Goal: Use online tool/utility: Utilize a website feature to perform a specific function

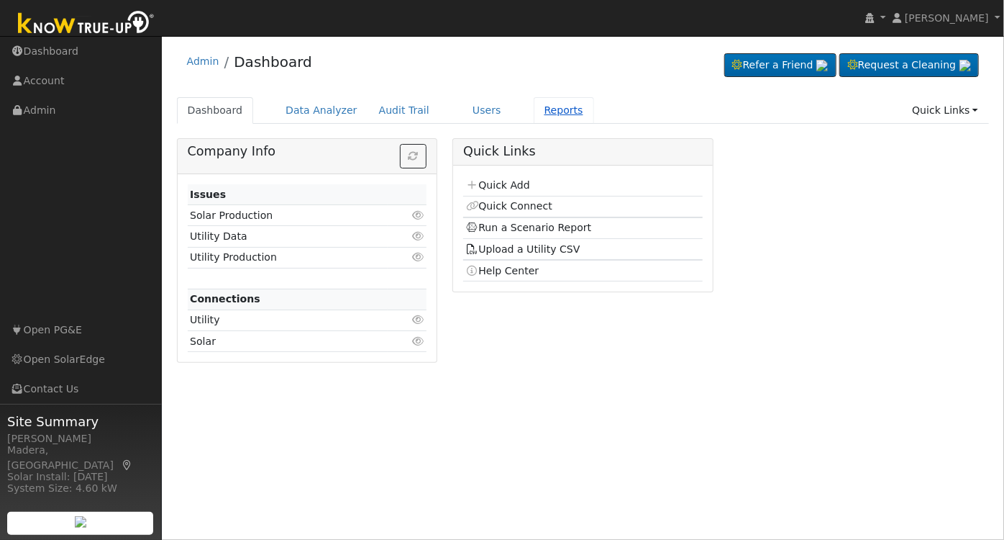
click at [534, 109] on link "Reports" at bounding box center [564, 110] width 60 height 27
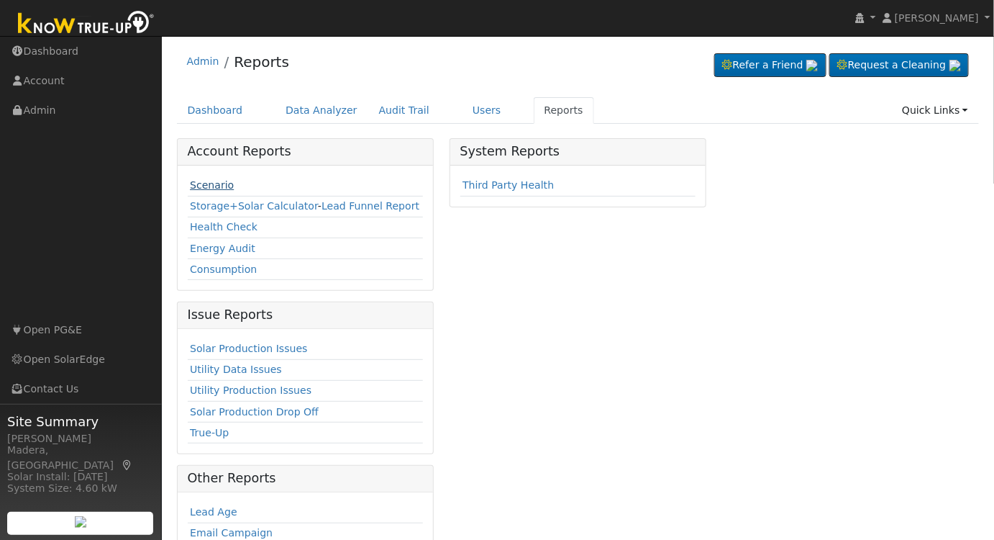
click at [213, 187] on link "Scenario" at bounding box center [212, 185] width 44 height 12
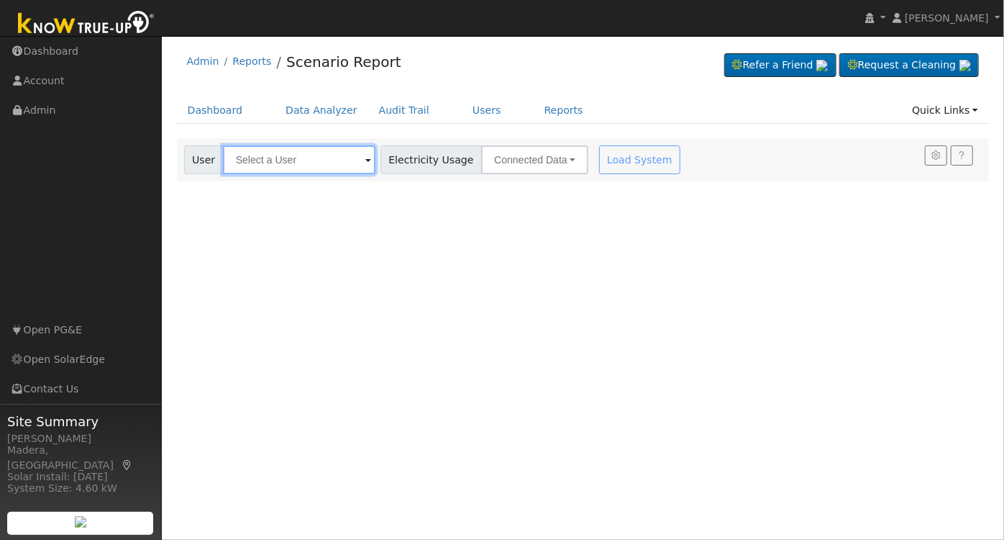
click at [307, 160] on input "text" at bounding box center [299, 159] width 153 height 29
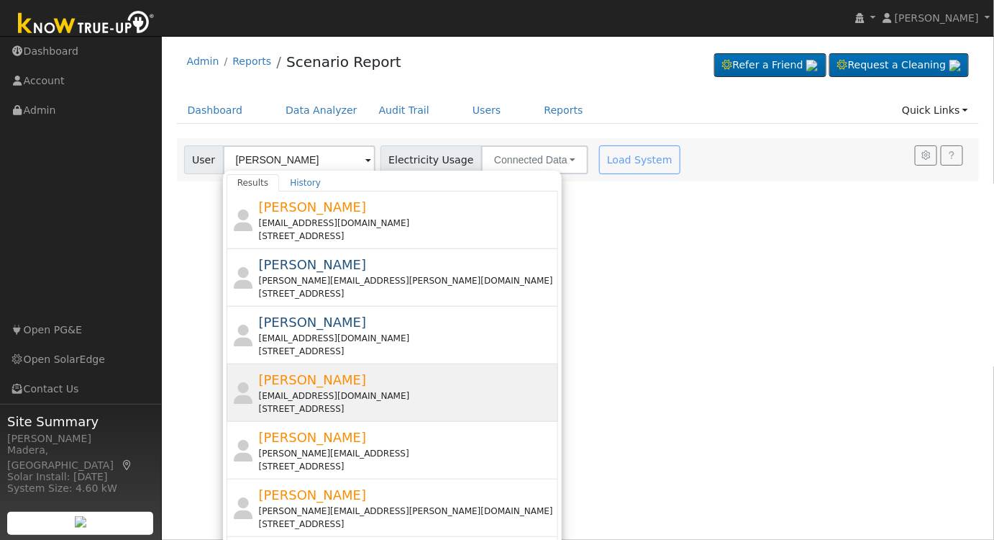
click at [330, 381] on span "[PERSON_NAME]" at bounding box center [313, 379] width 108 height 15
type input "[PERSON_NAME]"
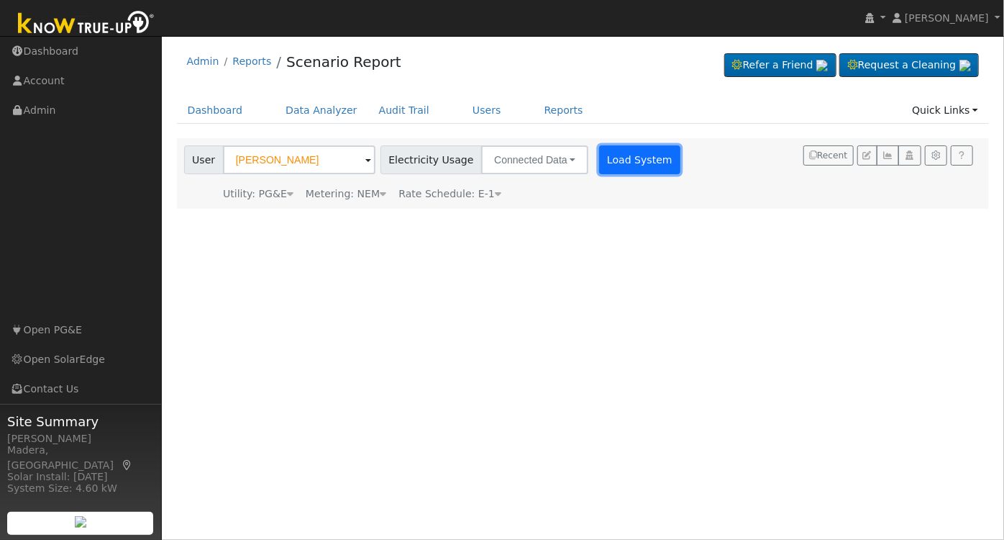
click at [621, 156] on button "Load System" at bounding box center [640, 159] width 82 height 29
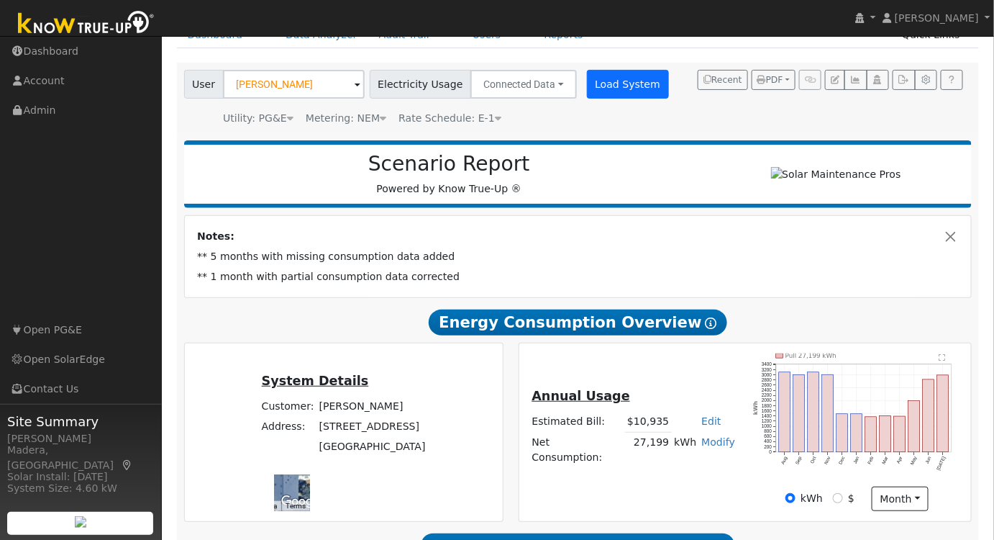
scroll to position [75, 0]
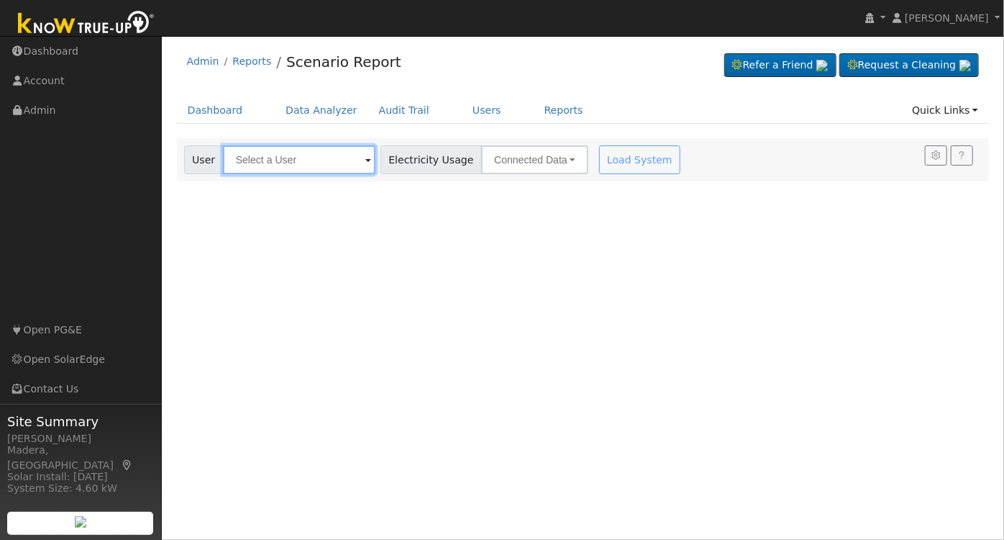
click at [342, 164] on input "text" at bounding box center [299, 159] width 153 height 29
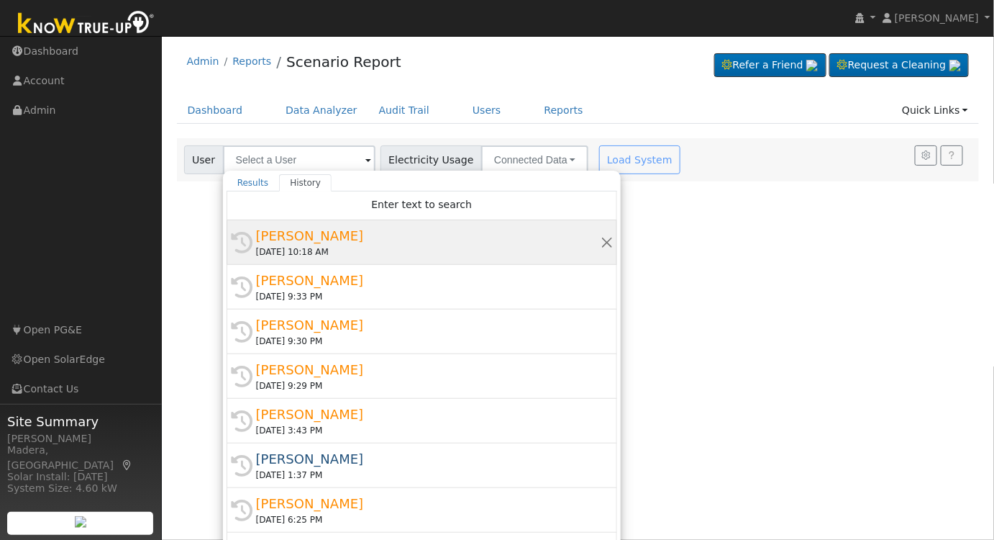
click at [301, 245] on div "08/15/2025 10:18 AM" at bounding box center [428, 251] width 345 height 13
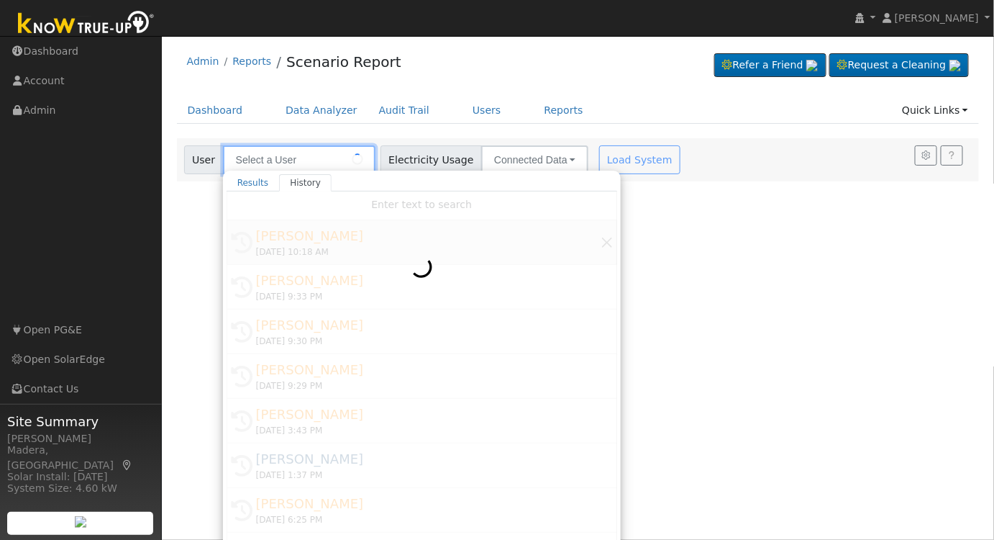
type input "[PERSON_NAME]"
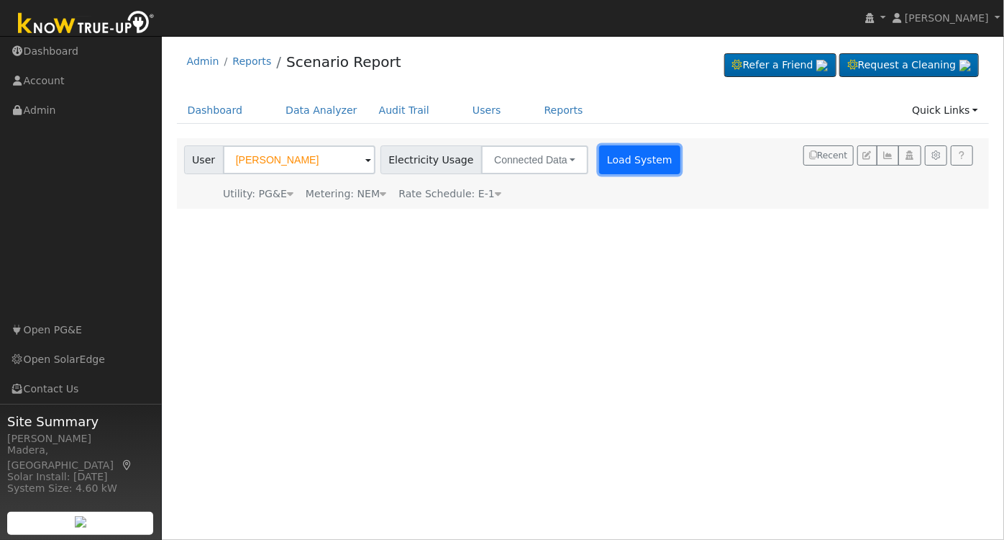
click at [609, 158] on button "Load System" at bounding box center [640, 159] width 82 height 29
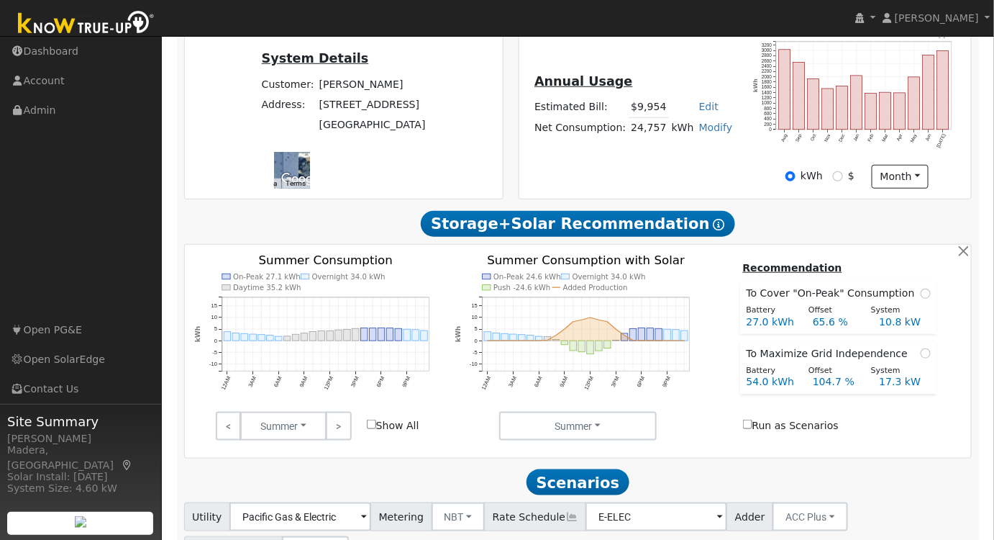
scroll to position [441, 0]
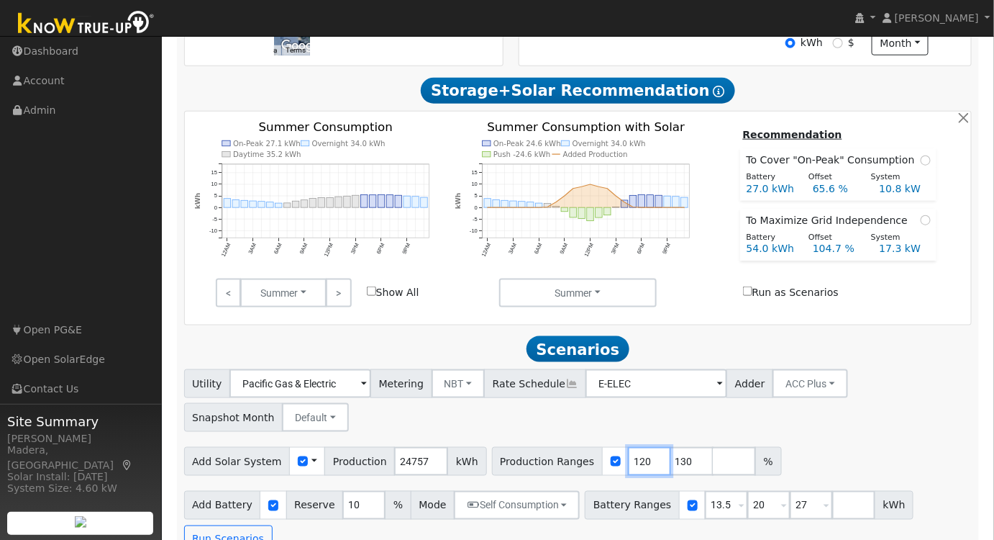
drag, startPoint x: 620, startPoint y: 466, endPoint x: 518, endPoint y: 460, distance: 101.6
click at [518, 460] on div "Production Ranges 120 130 %" at bounding box center [637, 461] width 290 height 29
type input "110"
click at [671, 465] on input "130" at bounding box center [692, 461] width 43 height 29
drag, startPoint x: 663, startPoint y: 464, endPoint x: 543, endPoint y: 469, distance: 120.3
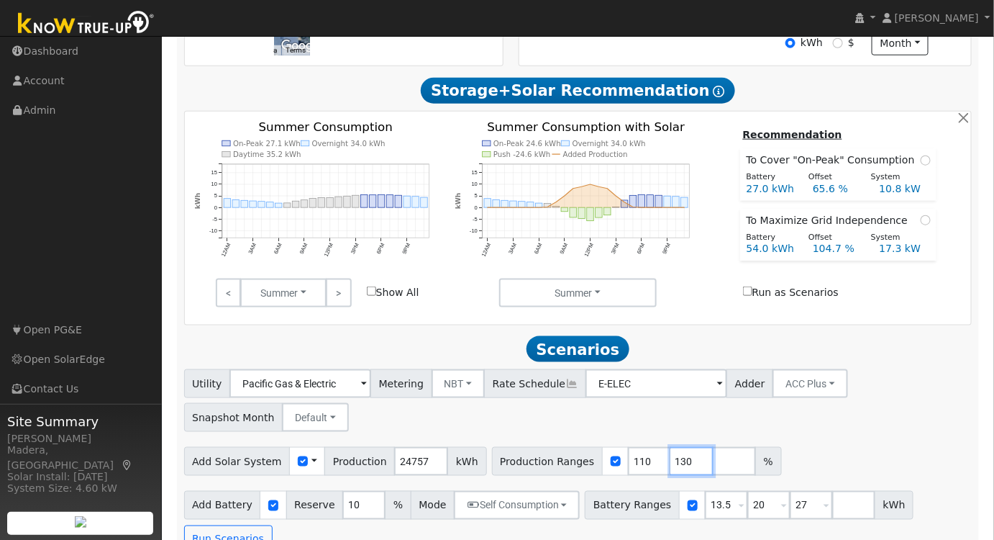
click at [543, 469] on div "Production Ranges 110 130 %" at bounding box center [637, 461] width 290 height 29
drag, startPoint x: 704, startPoint y: 512, endPoint x: 608, endPoint y: 514, distance: 96.5
click at [608, 514] on div "Battery Ranges 13.5 Overrides Reserve % Mode None None Self Consumption Peak Sa…" at bounding box center [749, 505] width 329 height 29
type input "20"
type input "27"
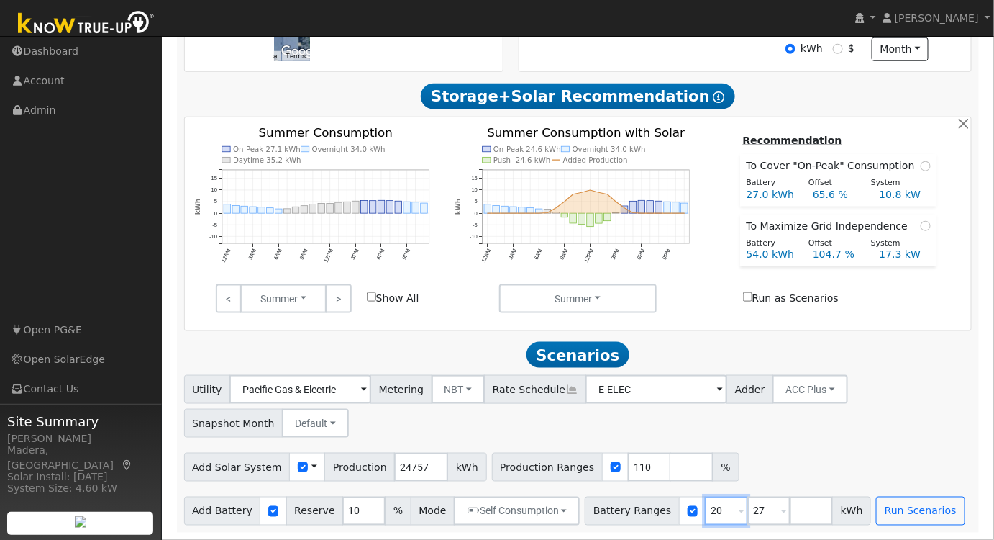
drag, startPoint x: 701, startPoint y: 507, endPoint x: 640, endPoint y: 520, distance: 61.8
click at [640, 520] on div "Battery Ranges 20 Overrides Reserve % Mode None None Self Consumption Peak Savi…" at bounding box center [728, 510] width 286 height 29
type input "27"
type input "2"
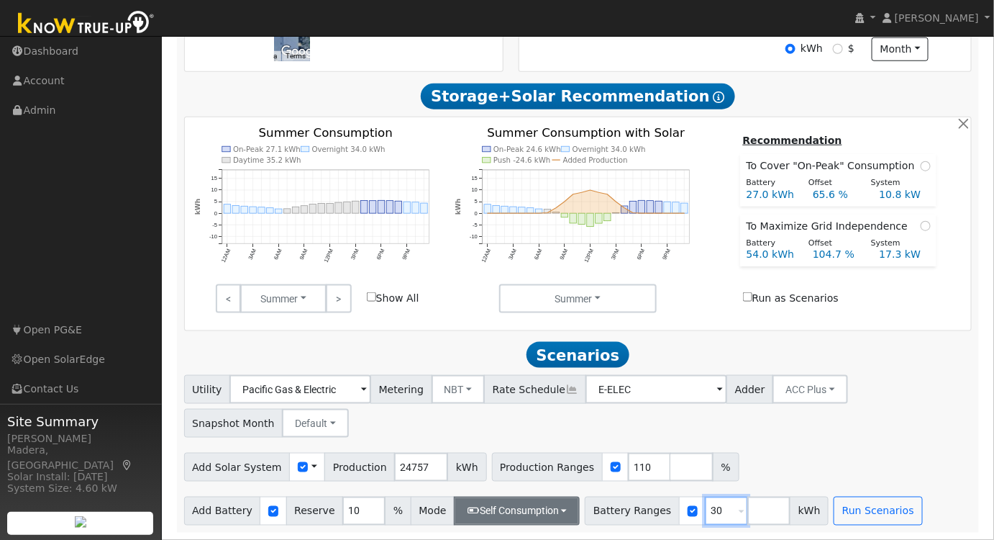
type input "30"
click at [518, 524] on button "Self Consumption" at bounding box center [517, 510] width 126 height 29
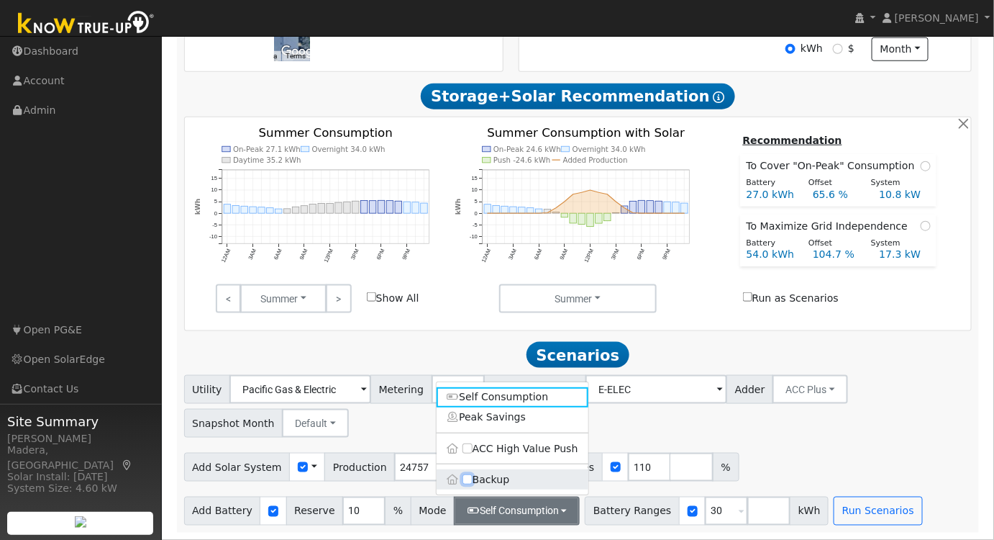
click at [467, 481] on input "Backup" at bounding box center [468, 480] width 10 height 10
checkbox input "true"
type input "20"
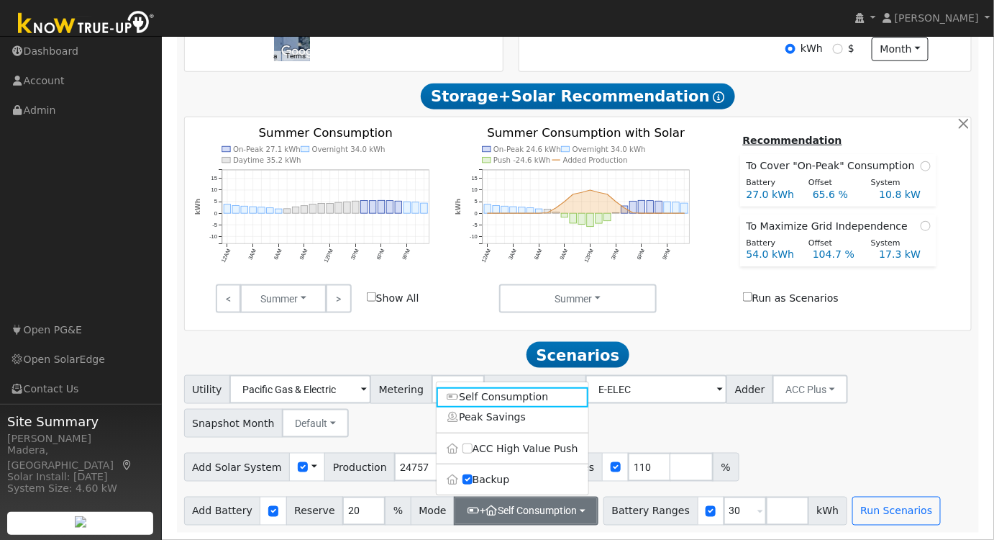
click at [835, 467] on div "Add Solar System Use CSV Data Production 24757 kWh Production Ranges 110 %" at bounding box center [578, 465] width 794 height 34
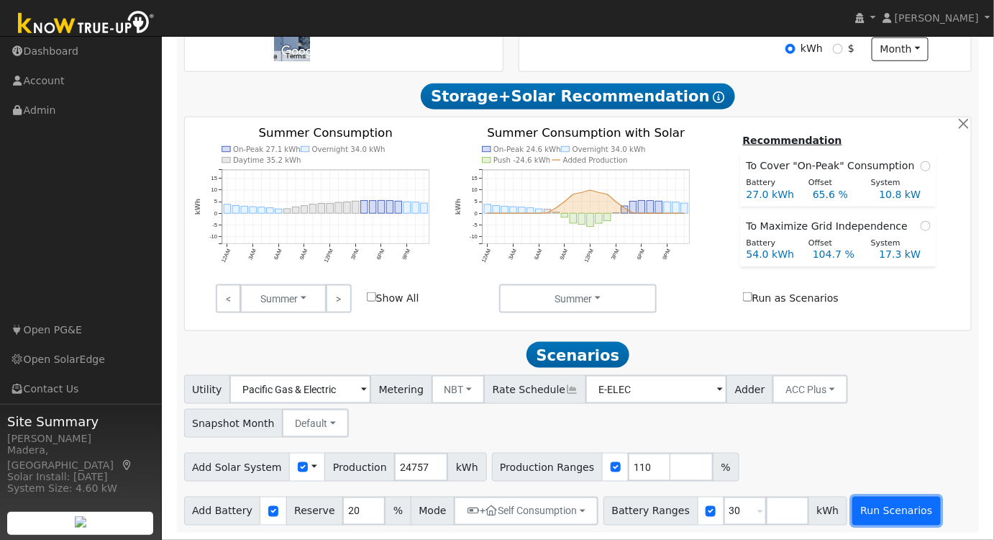
click at [856, 512] on button "Run Scenarios" at bounding box center [897, 510] width 89 height 29
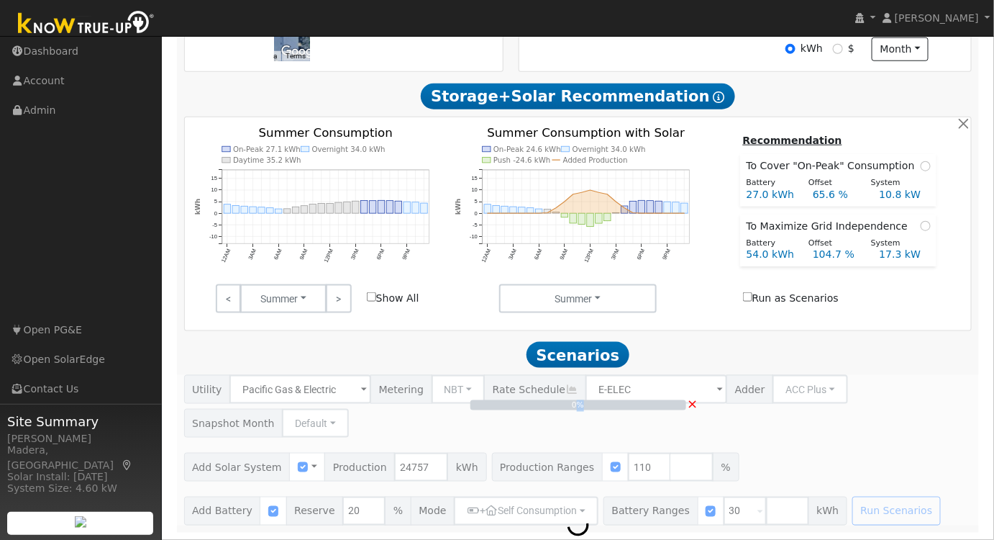
click at [858, 507] on div "0% ×" at bounding box center [578, 450] width 804 height 150
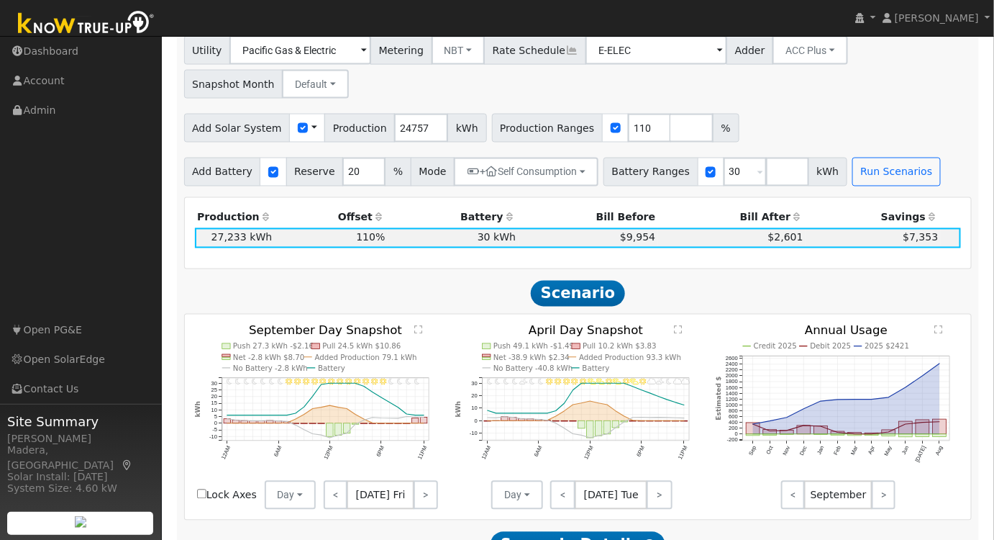
scroll to position [774, 0]
drag, startPoint x: 622, startPoint y: 134, endPoint x: 534, endPoint y: 134, distance: 88.5
click at [534, 134] on div "Production Ranges 110 %" at bounding box center [616, 128] width 248 height 29
type input "63"
click at [799, 106] on div "Utility Pacific Gas & Electric Metering NBT NEM NBT Rate Schedule E-ELEC Adder …" at bounding box center [578, 112] width 804 height 150
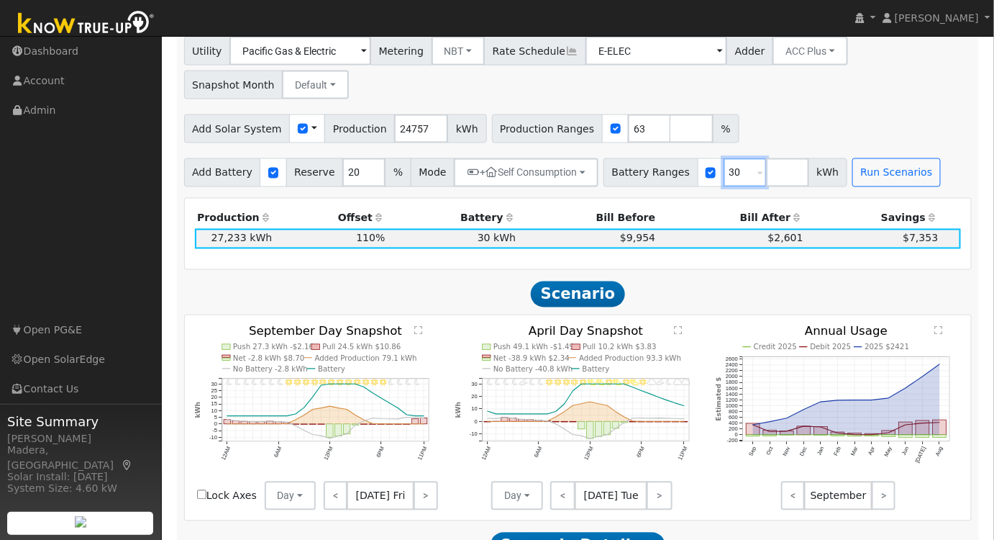
drag, startPoint x: 723, startPoint y: 176, endPoint x: 662, endPoint y: 181, distance: 61.3
click at [662, 181] on div "Battery Ranges 30 Overrides Reserve % Mode None None Self Consumption Peak Savi…" at bounding box center [726, 172] width 244 height 29
type input "20"
click at [828, 121] on div "Add Solar System Use CSV Data Production 24757 kWh Production Ranges 63 %" at bounding box center [578, 126] width 794 height 34
click at [853, 181] on button "Run Scenarios" at bounding box center [897, 172] width 89 height 29
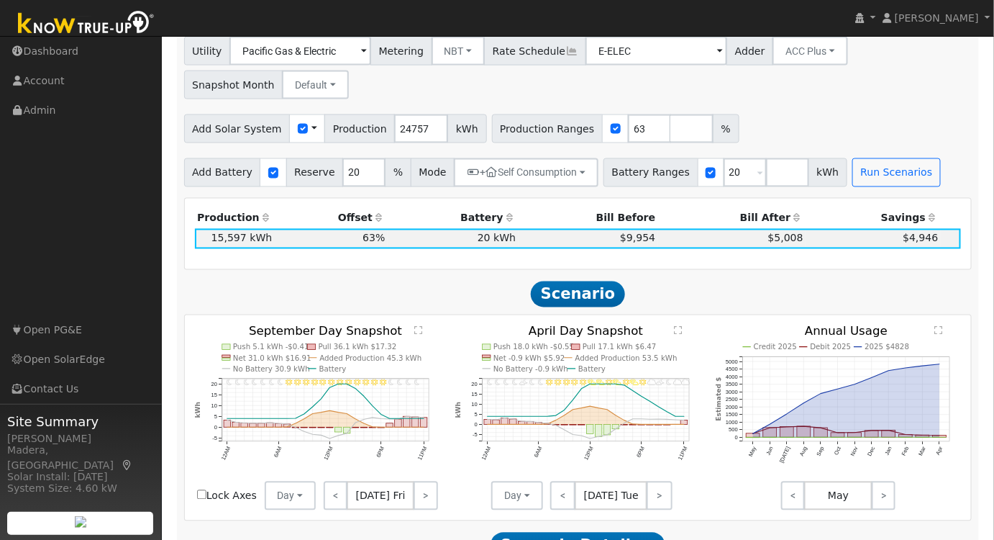
scroll to position [738, 0]
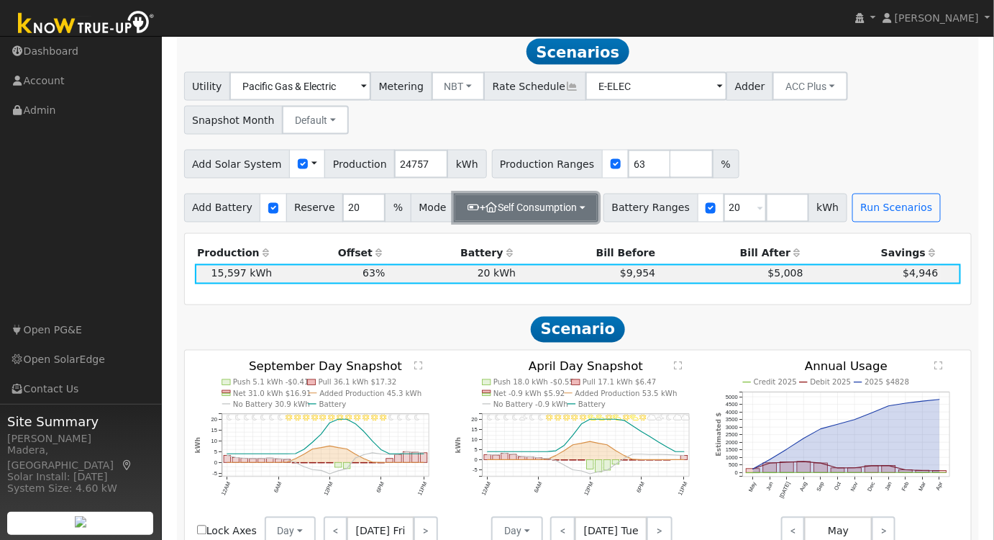
click at [516, 201] on button "+ Self Consumption" at bounding box center [526, 208] width 145 height 29
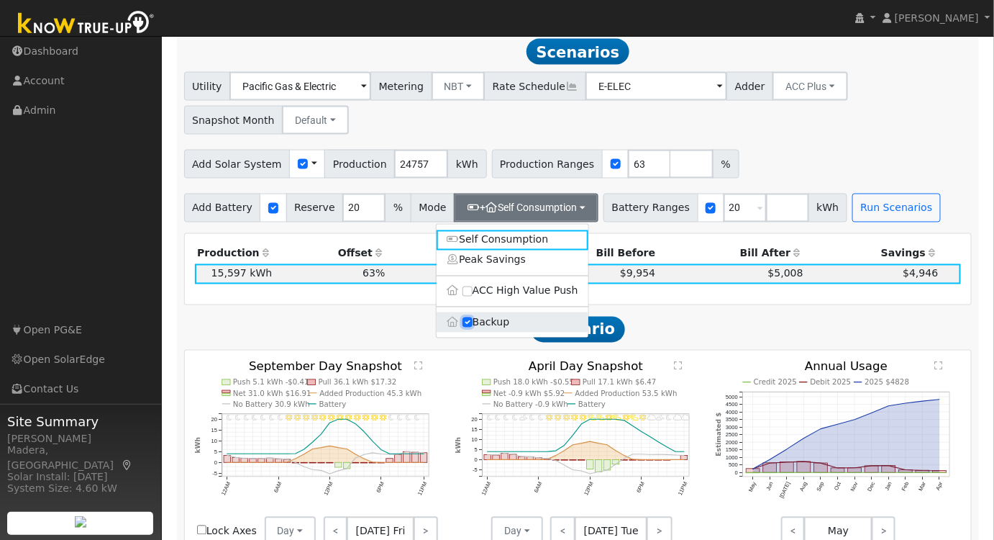
click at [470, 327] on input "Backup" at bounding box center [468, 322] width 10 height 10
checkbox input "false"
type input "10"
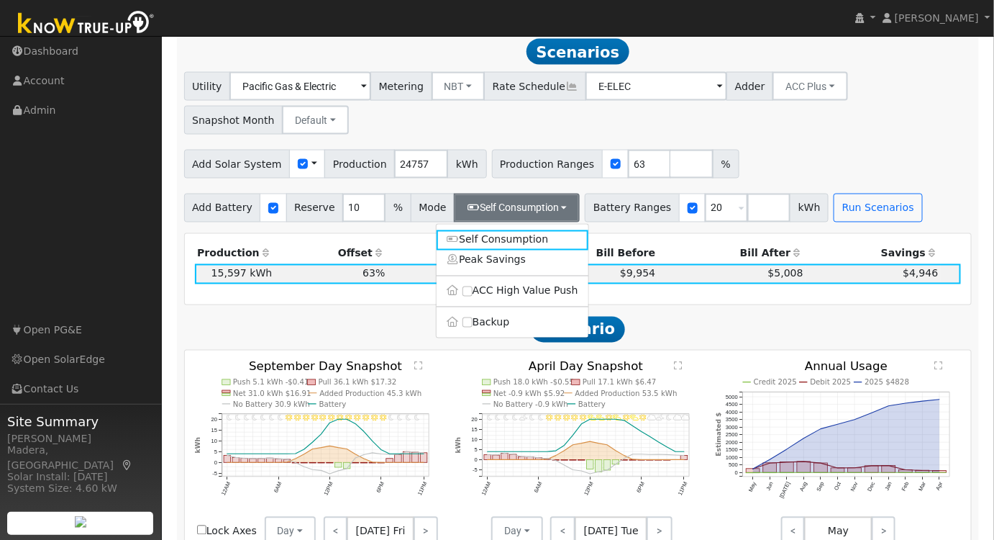
drag, startPoint x: 780, startPoint y: 138, endPoint x: 784, endPoint y: 171, distance: 33.3
click at [781, 135] on div "Utility Pacific Gas & Electric Metering NBT NEM NBT Rate Schedule E-ELEC Adder …" at bounding box center [578, 101] width 794 height 68
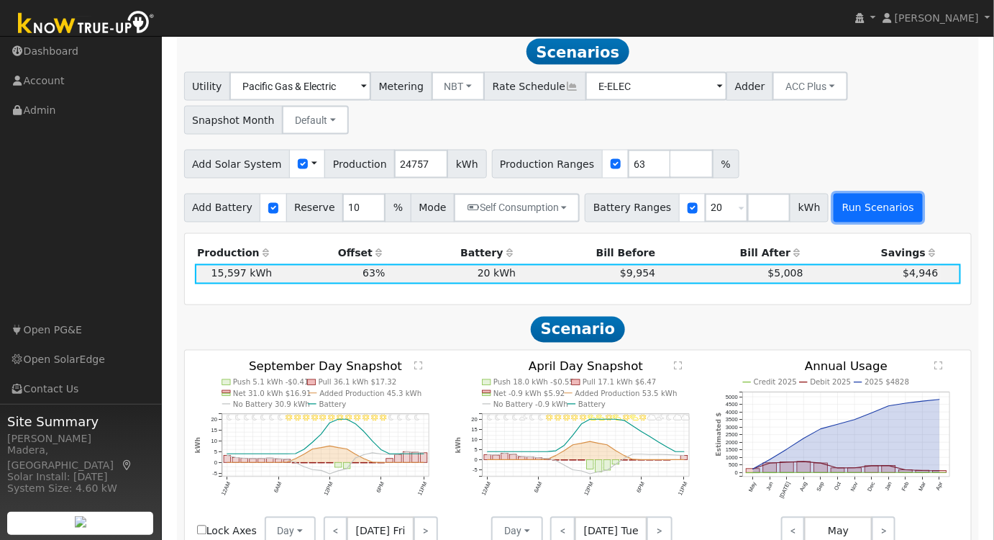
click at [845, 209] on button "Run Scenarios" at bounding box center [878, 208] width 89 height 29
click at [940, 368] on text "" at bounding box center [940, 364] width 8 height 9
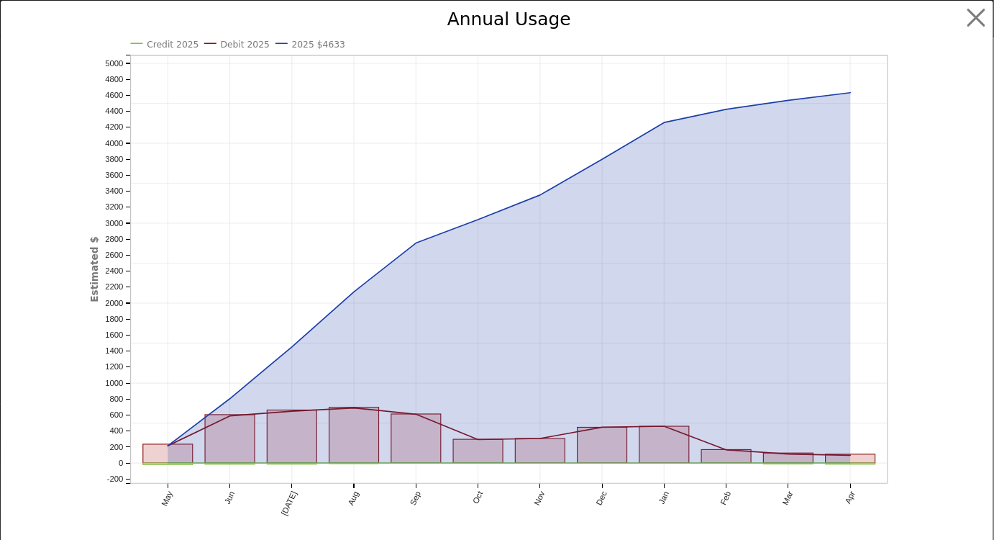
scroll to position [740, 0]
click at [974, 16] on button "button" at bounding box center [987, 17] width 27 height 27
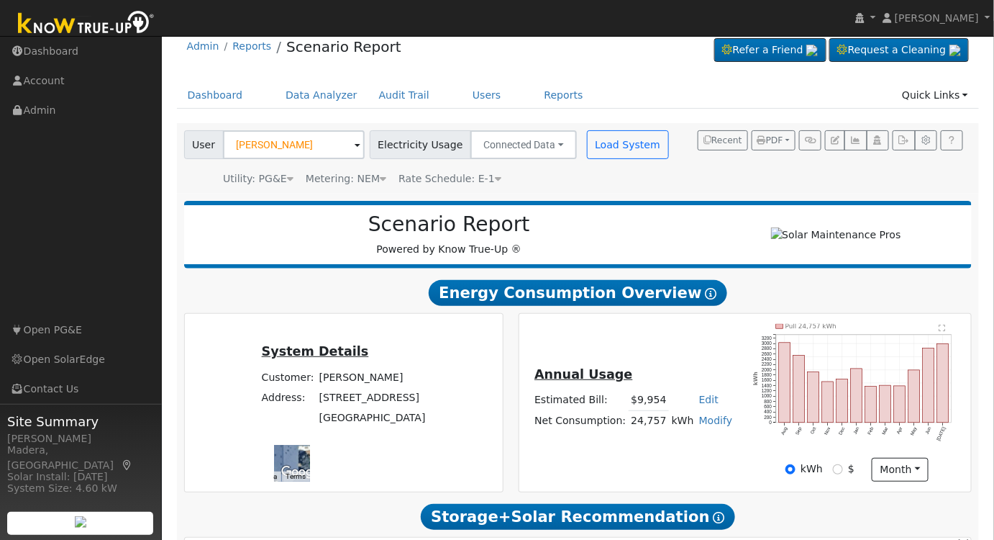
scroll to position [0, 0]
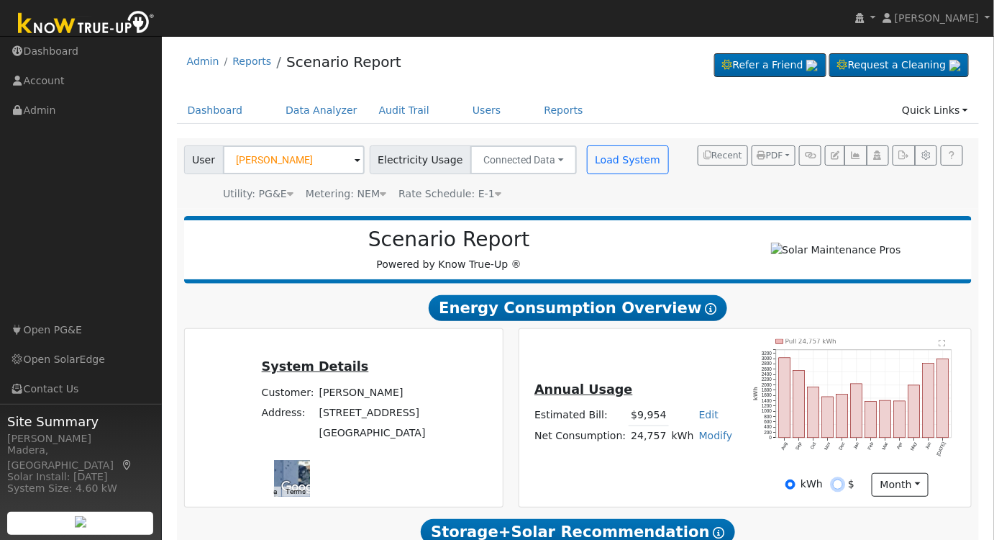
click at [840, 489] on input "$" at bounding box center [838, 484] width 10 height 10
radio input "true"
radio input "false"
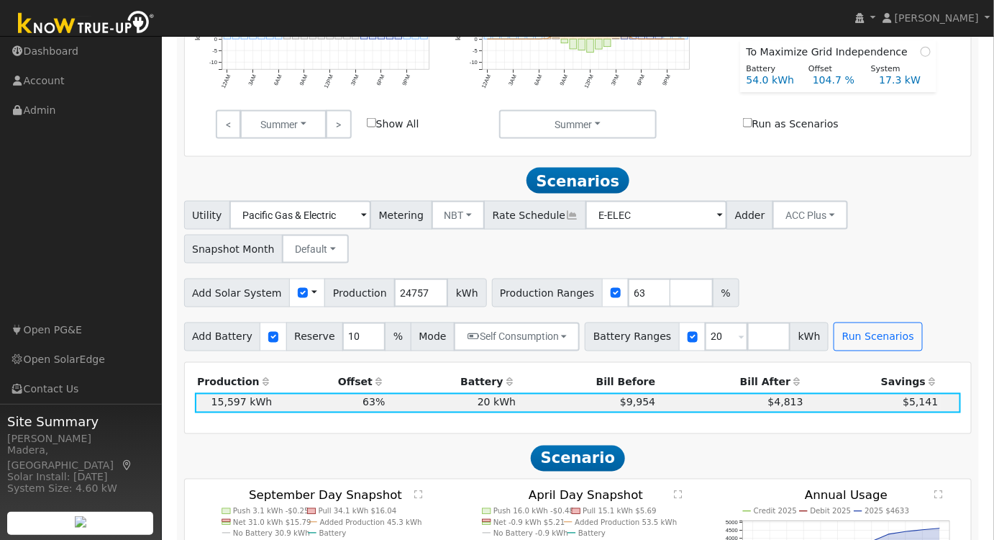
scroll to position [609, 0]
click at [834, 344] on button "Run Scenarios" at bounding box center [878, 337] width 89 height 29
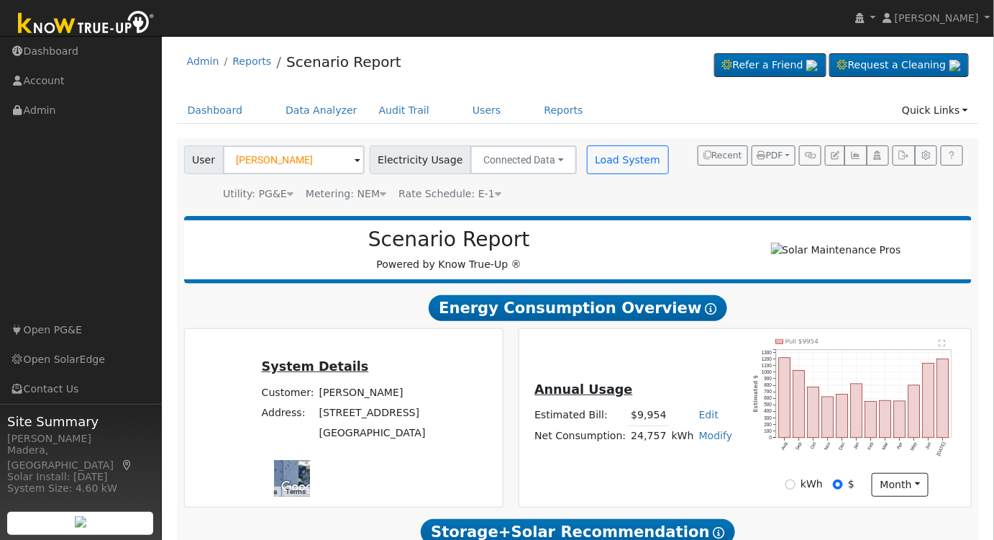
scroll to position [0, 0]
click at [780, 150] on span "PDF" at bounding box center [771, 155] width 26 height 10
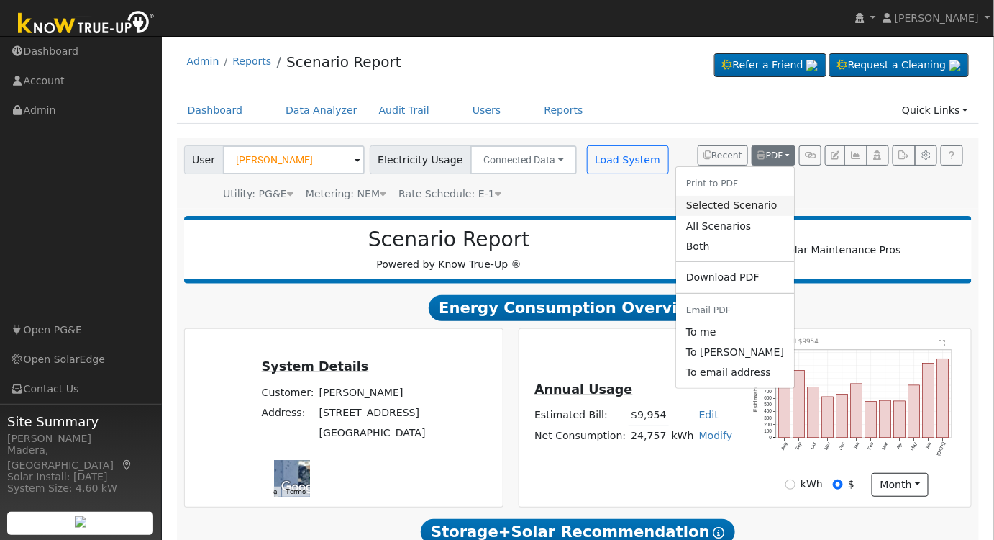
click at [729, 204] on link "Selected Scenario" at bounding box center [735, 206] width 118 height 20
